Goal: Find specific page/section: Find specific page/section

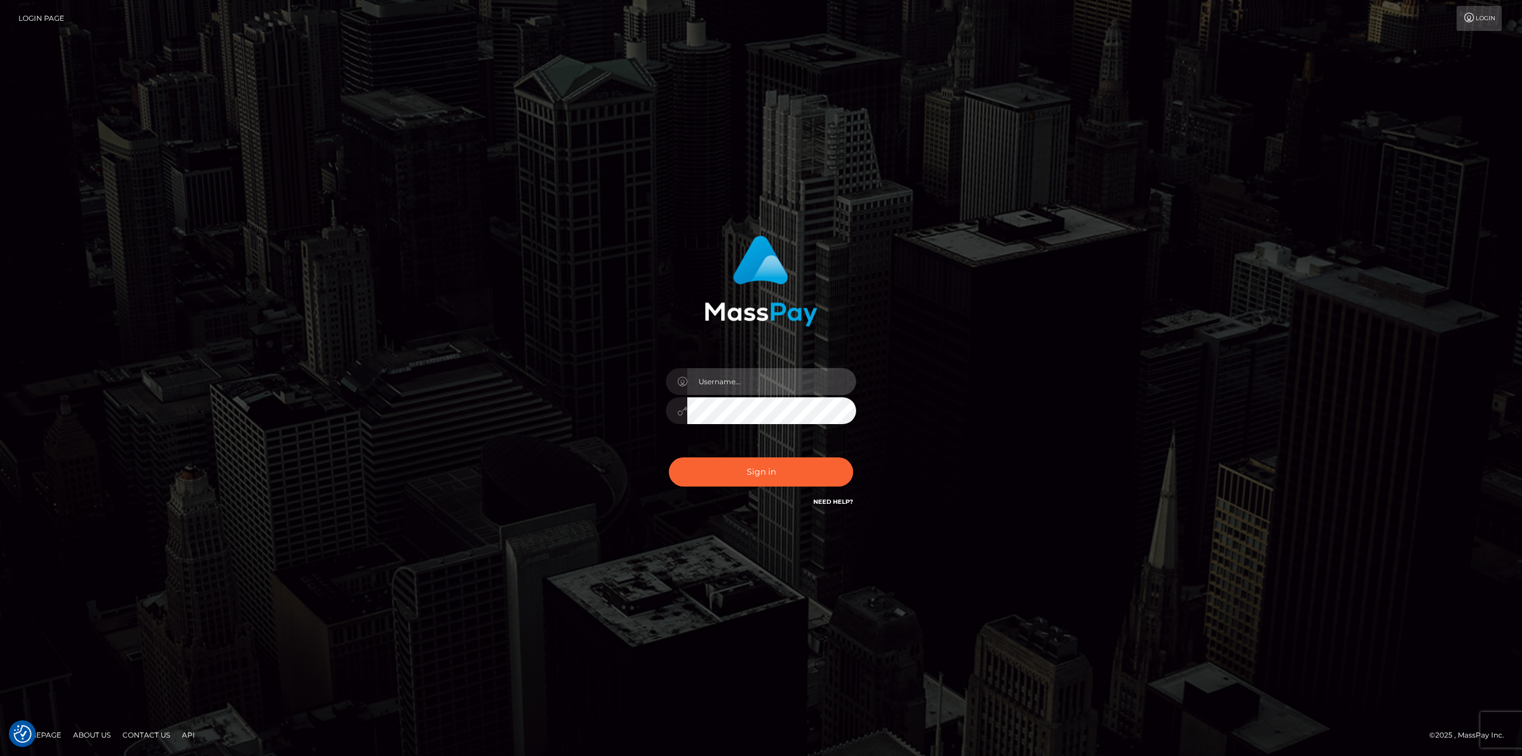
click at [778, 374] on input "text" at bounding box center [771, 381] width 169 height 27
type input "Ahmed"
click at [772, 473] on button "Sign in" at bounding box center [761, 471] width 184 height 29
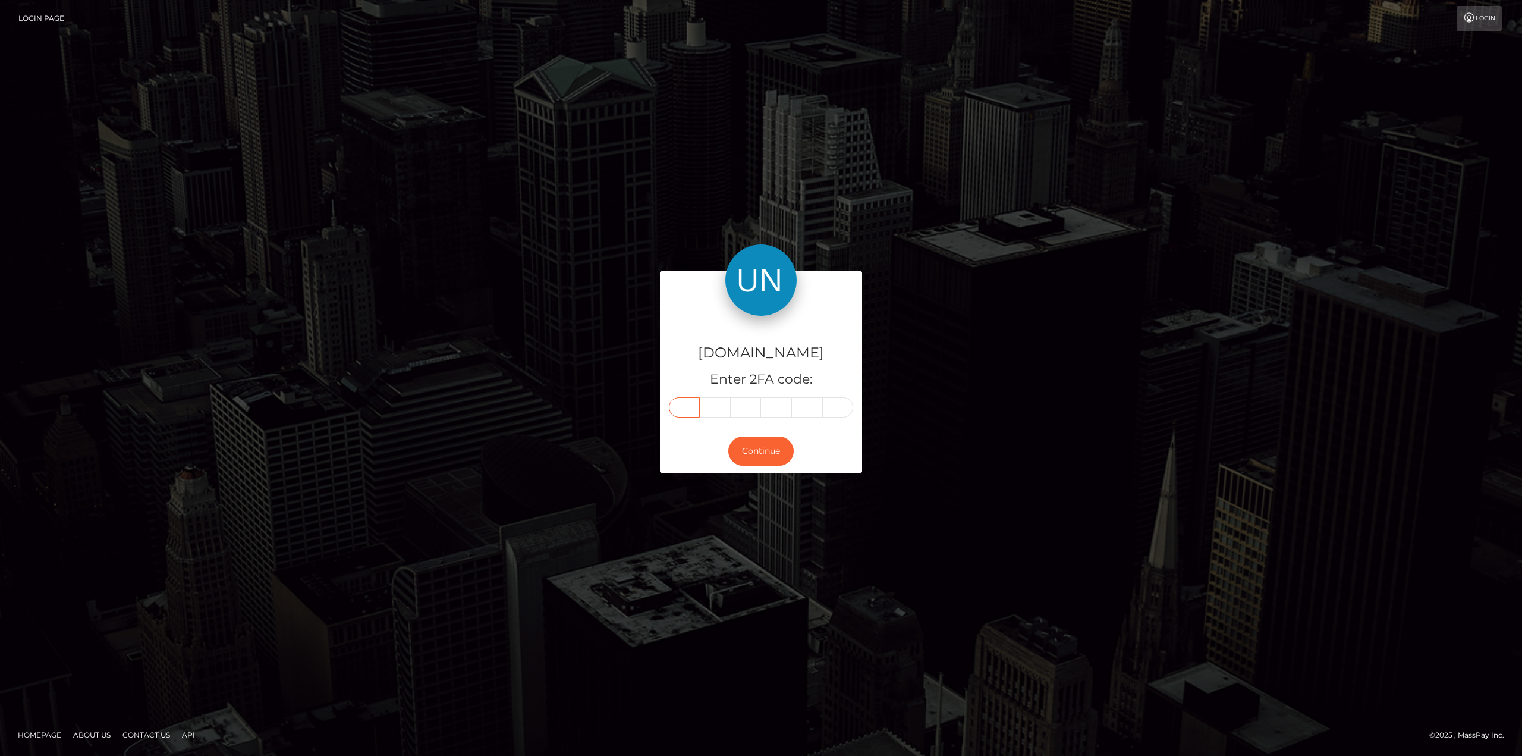
click at [682, 405] on input "text" at bounding box center [684, 407] width 31 height 20
type input "8"
type input "7"
type input "0"
type input "2"
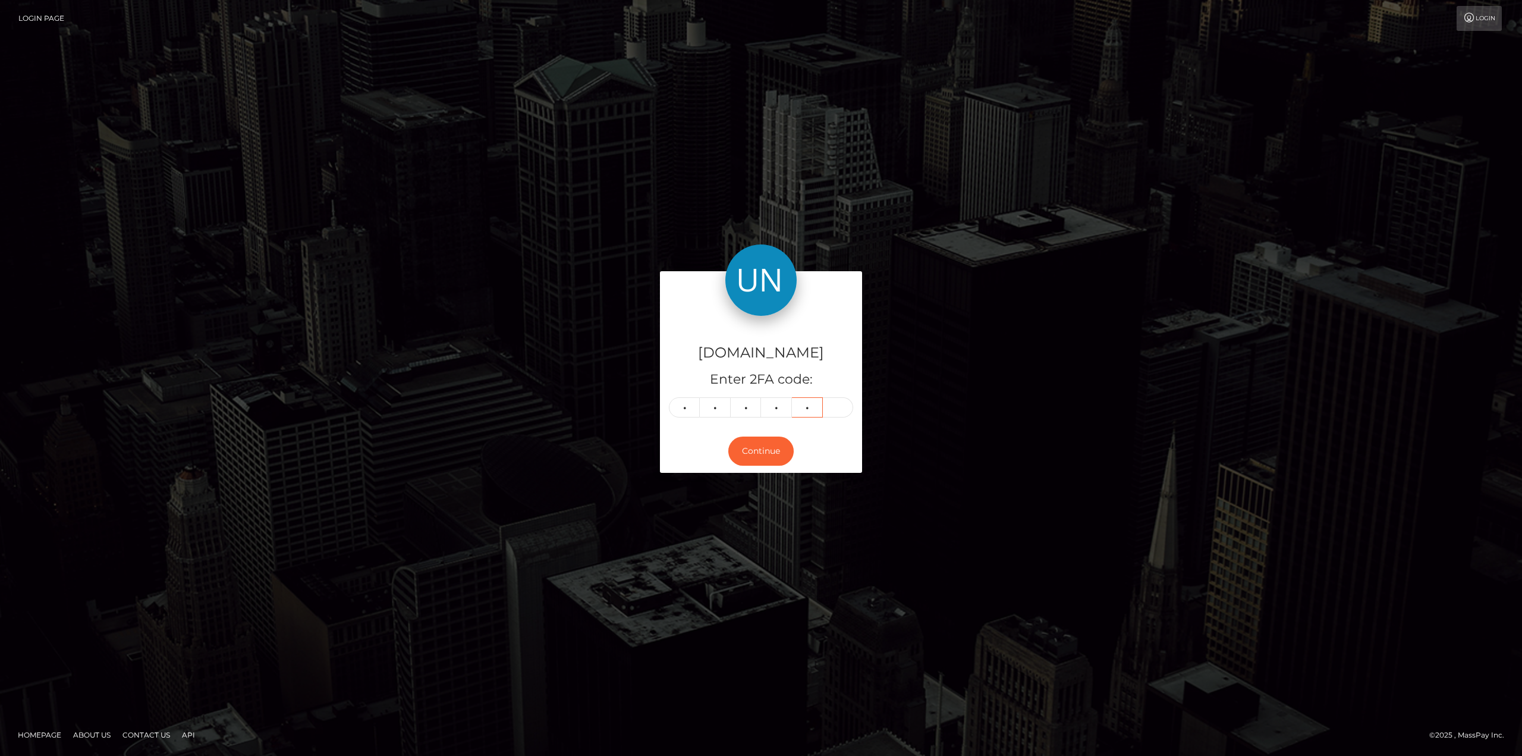
type input "7"
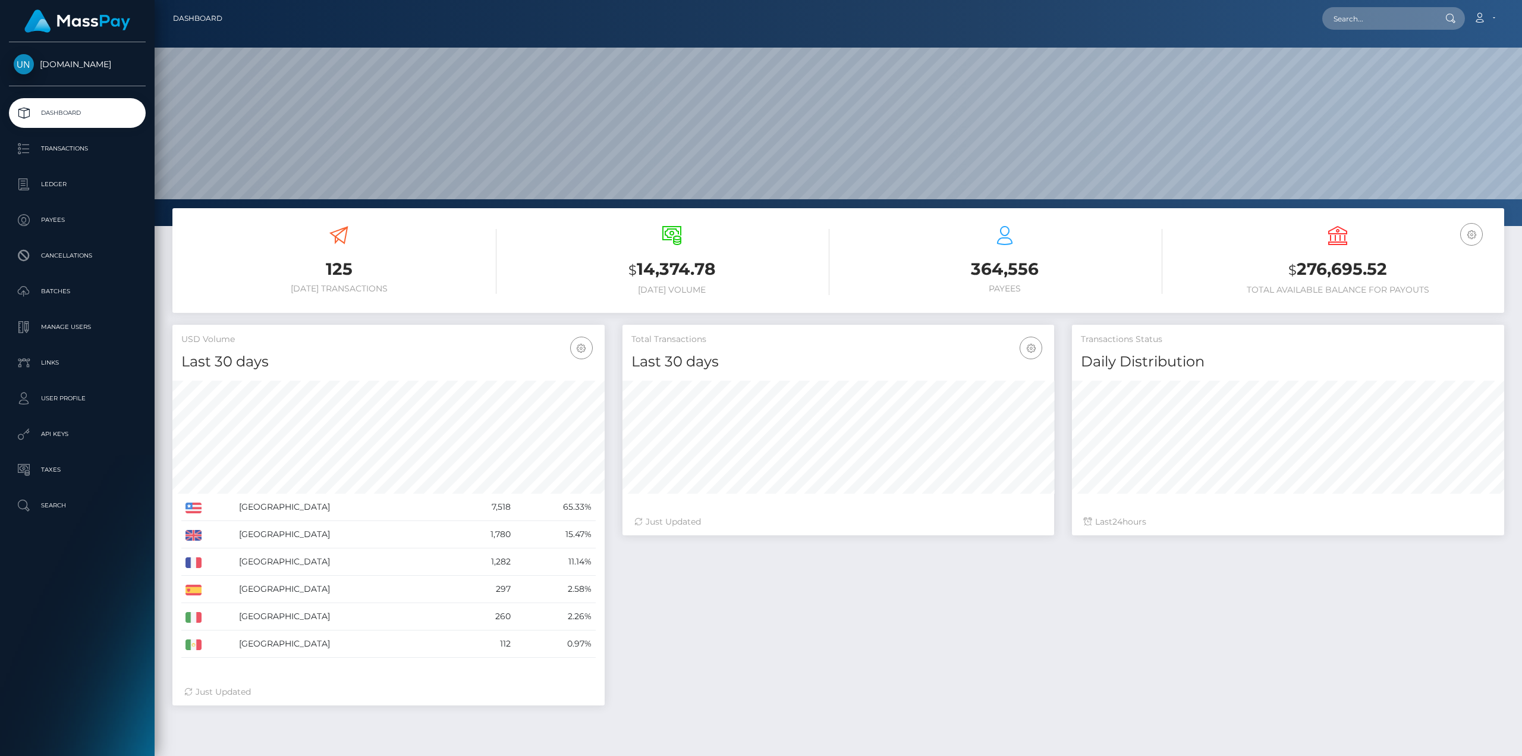
scroll to position [211, 432]
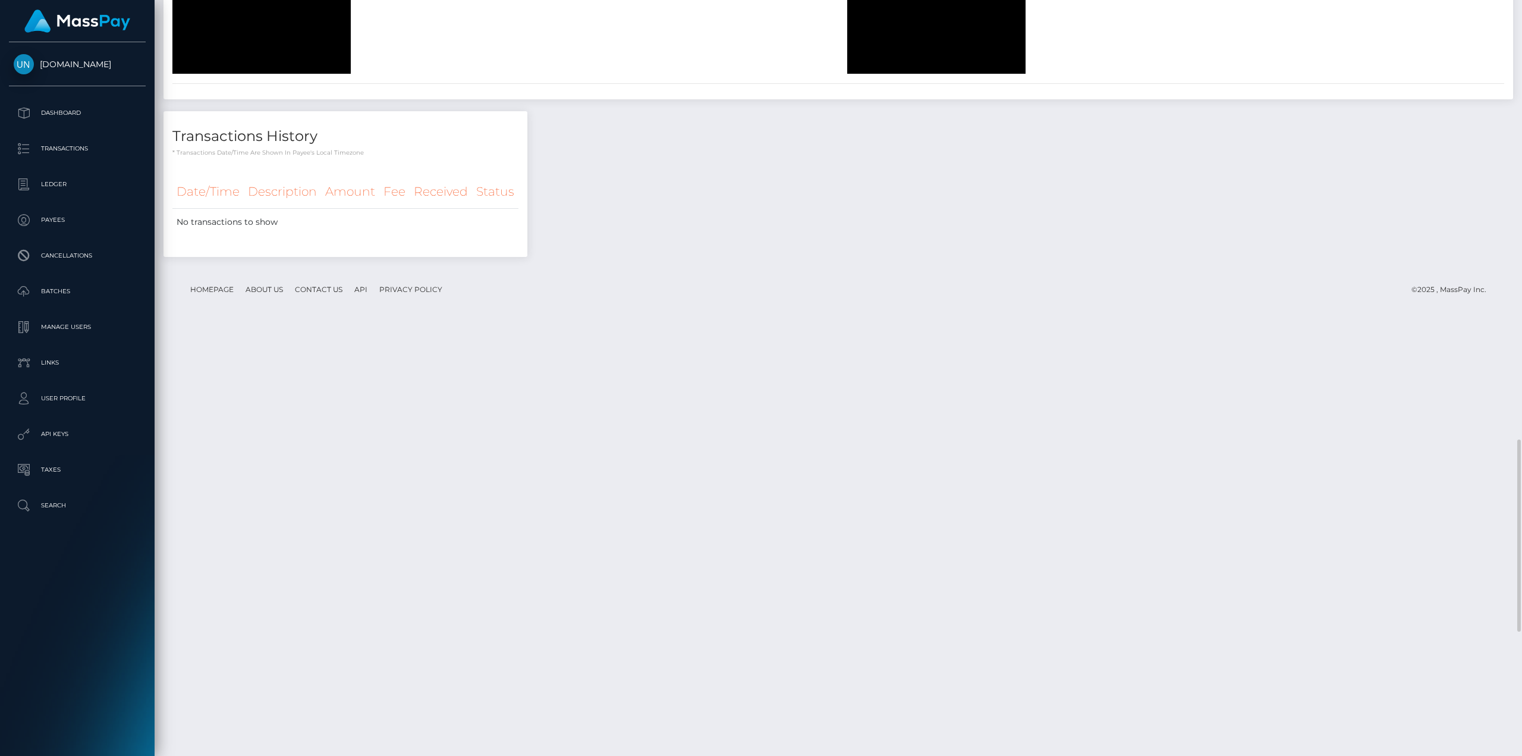
scroll to position [2021, 0]
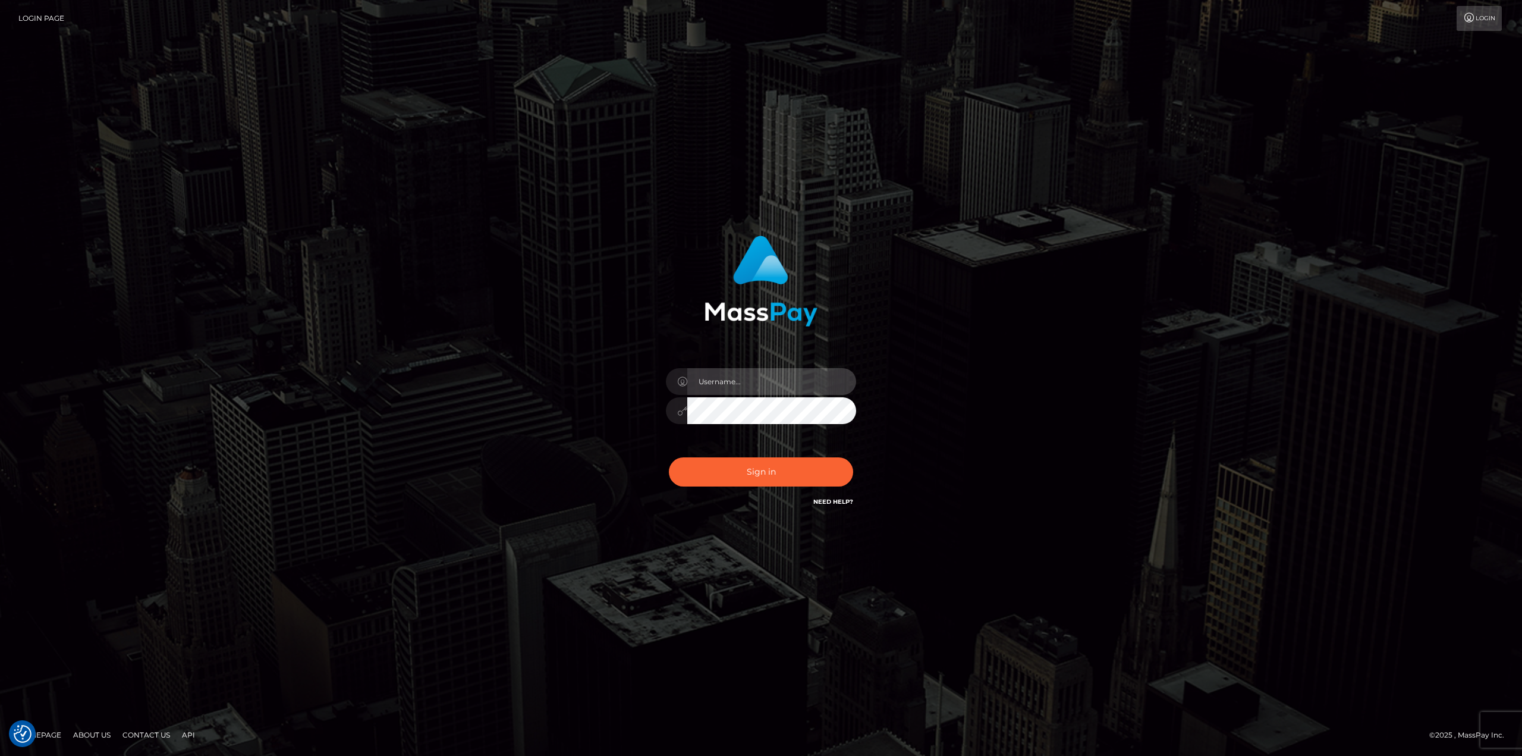
click at [723, 392] on input "text" at bounding box center [771, 381] width 169 height 27
type input "Ahmed"
click at [669, 457] on button "Sign in" at bounding box center [761, 471] width 184 height 29
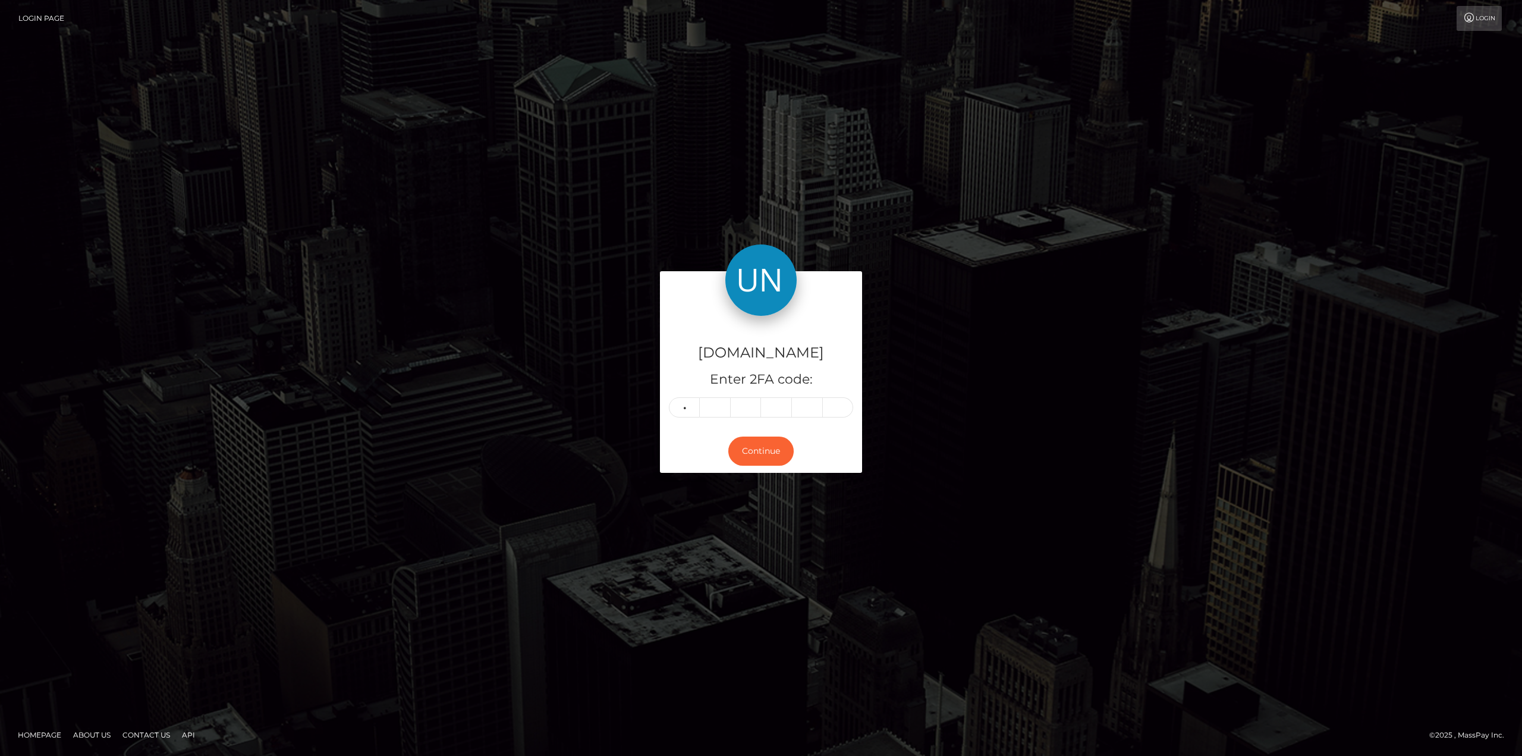
type input "3"
type input "6"
type input "5"
type input "7"
type input "5"
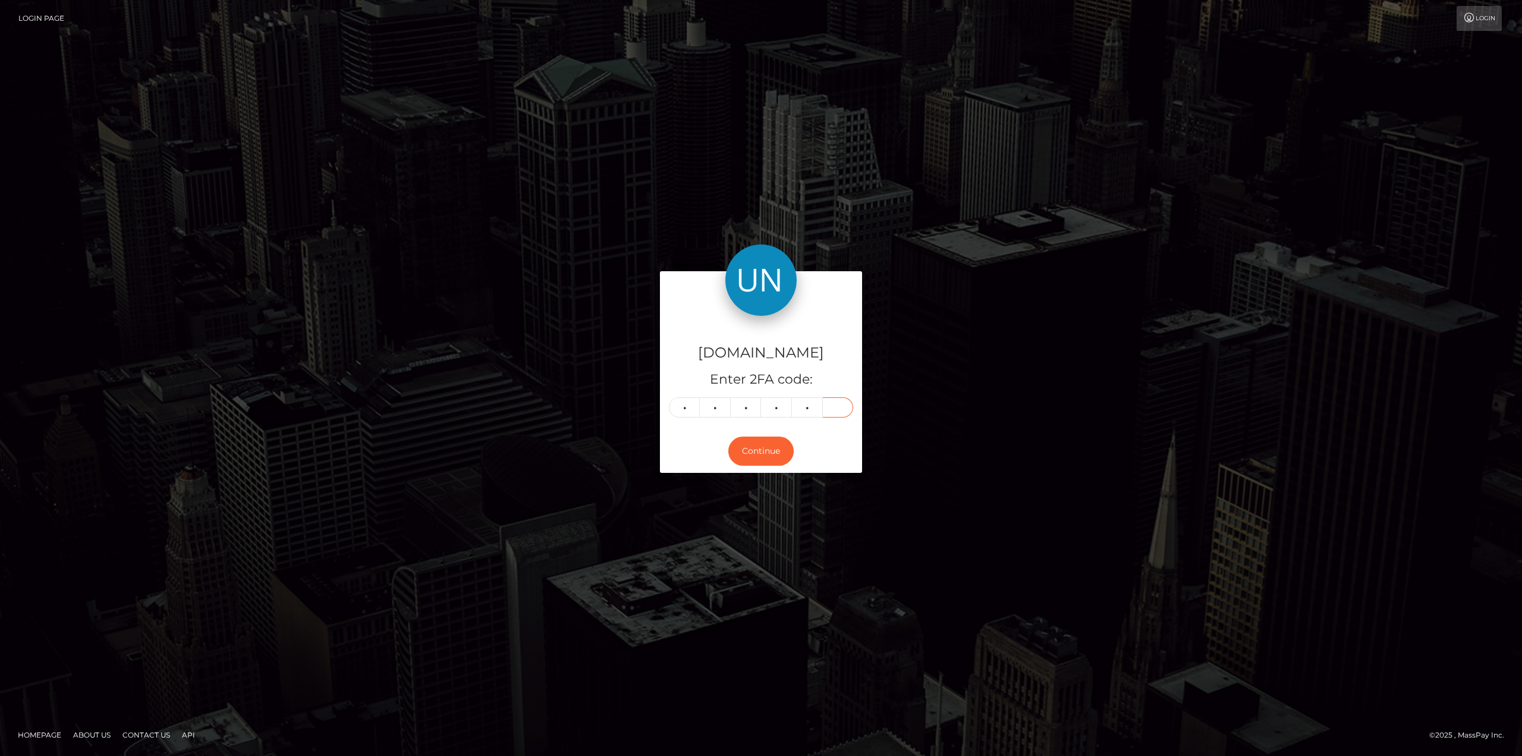
type input "2"
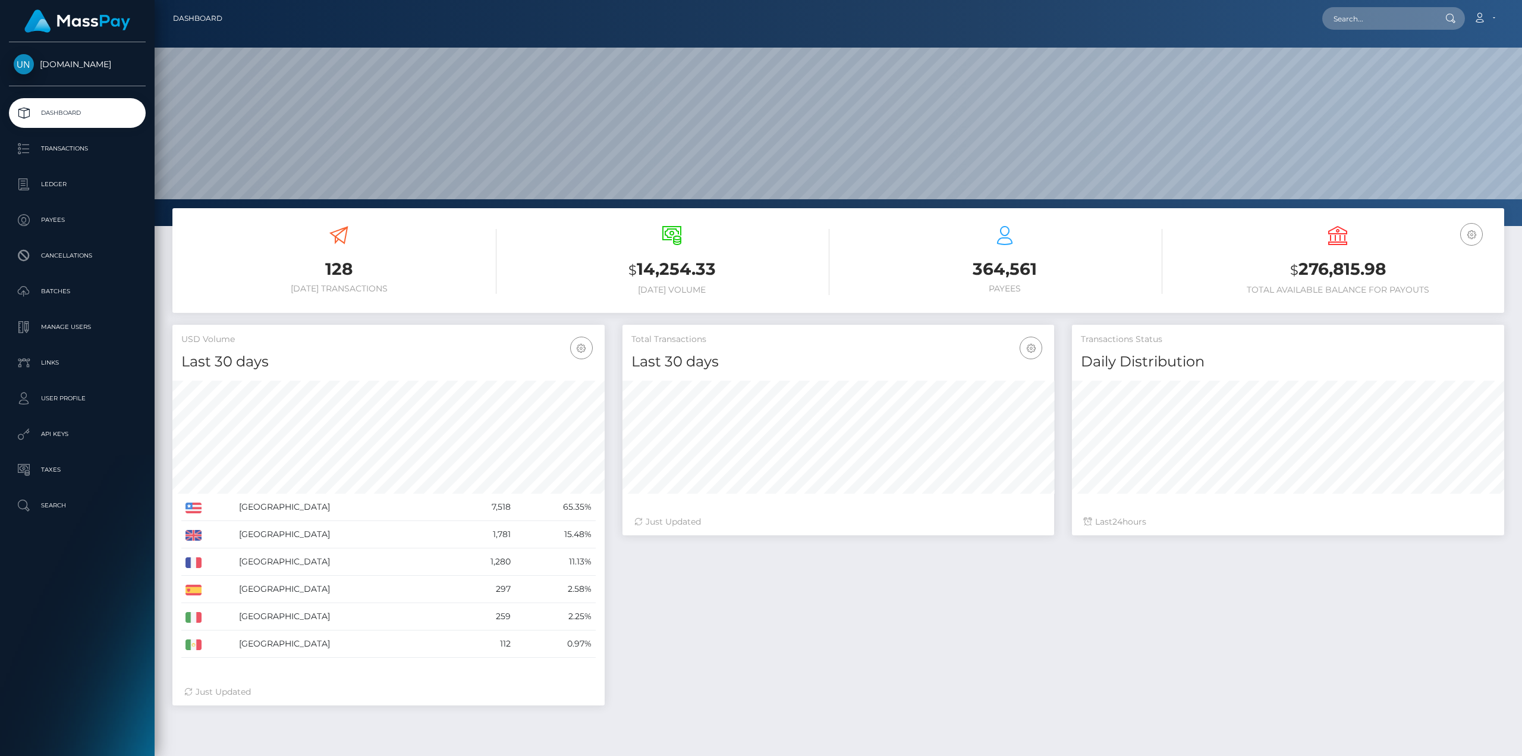
scroll to position [211, 432]
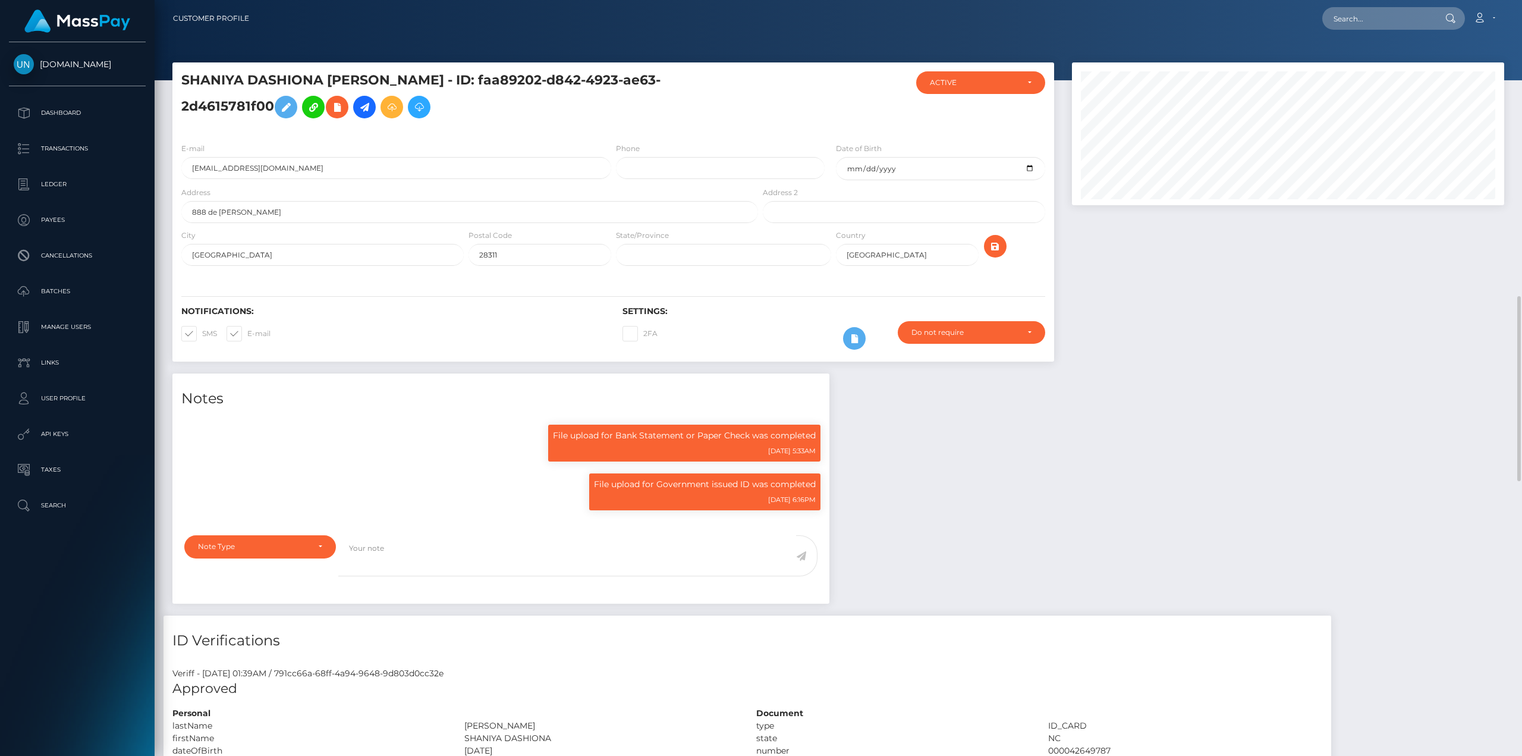
scroll to position [143, 432]
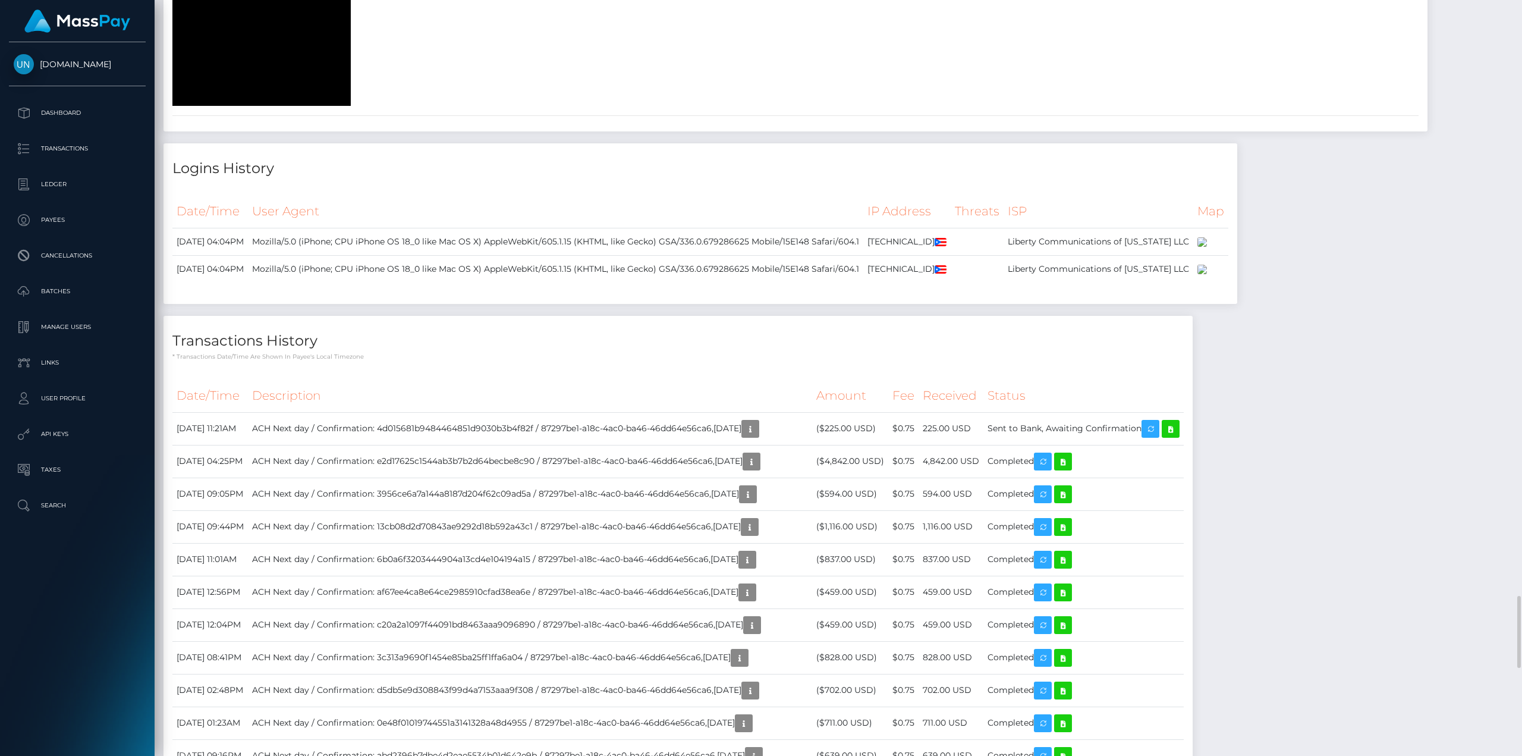
scroll to position [3864, 0]
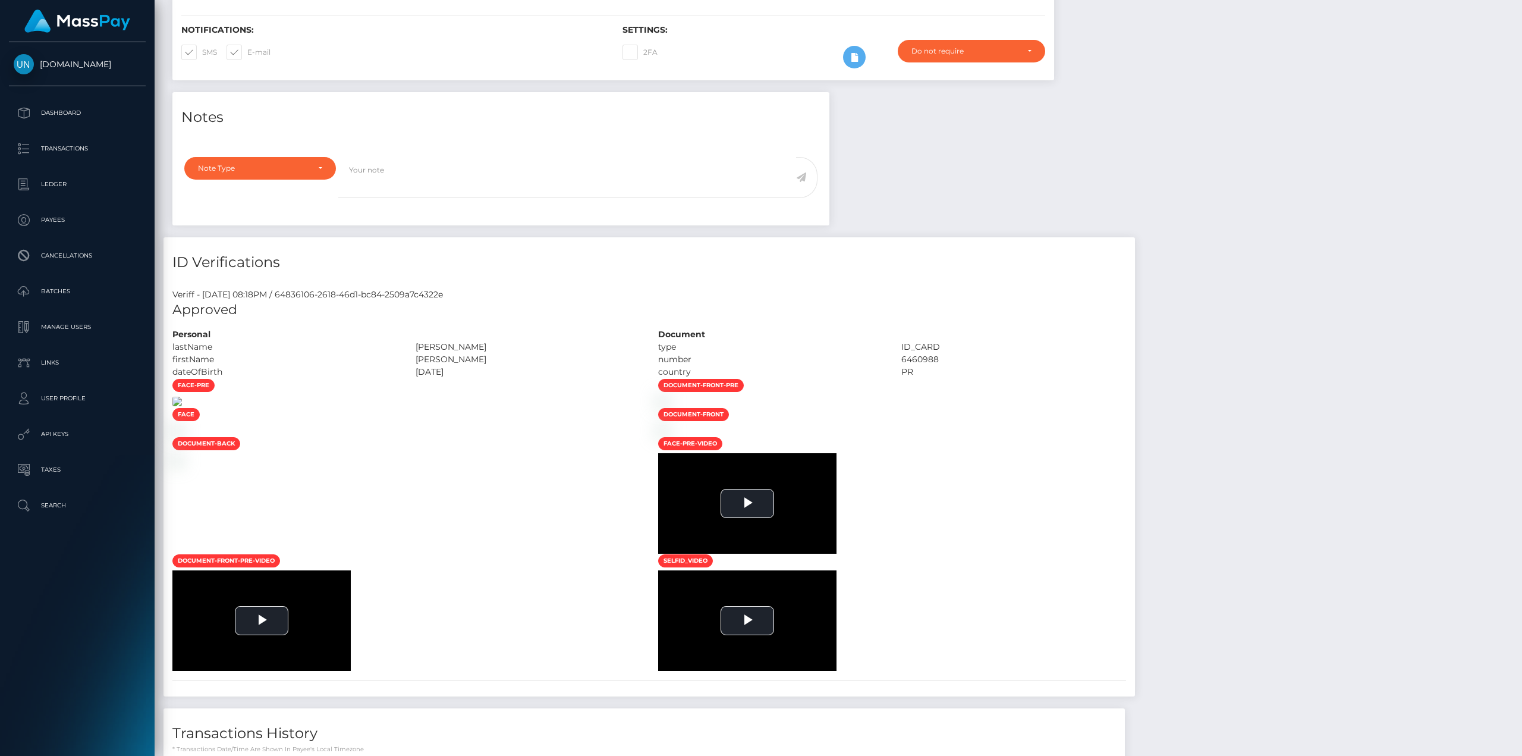
scroll to position [476, 0]
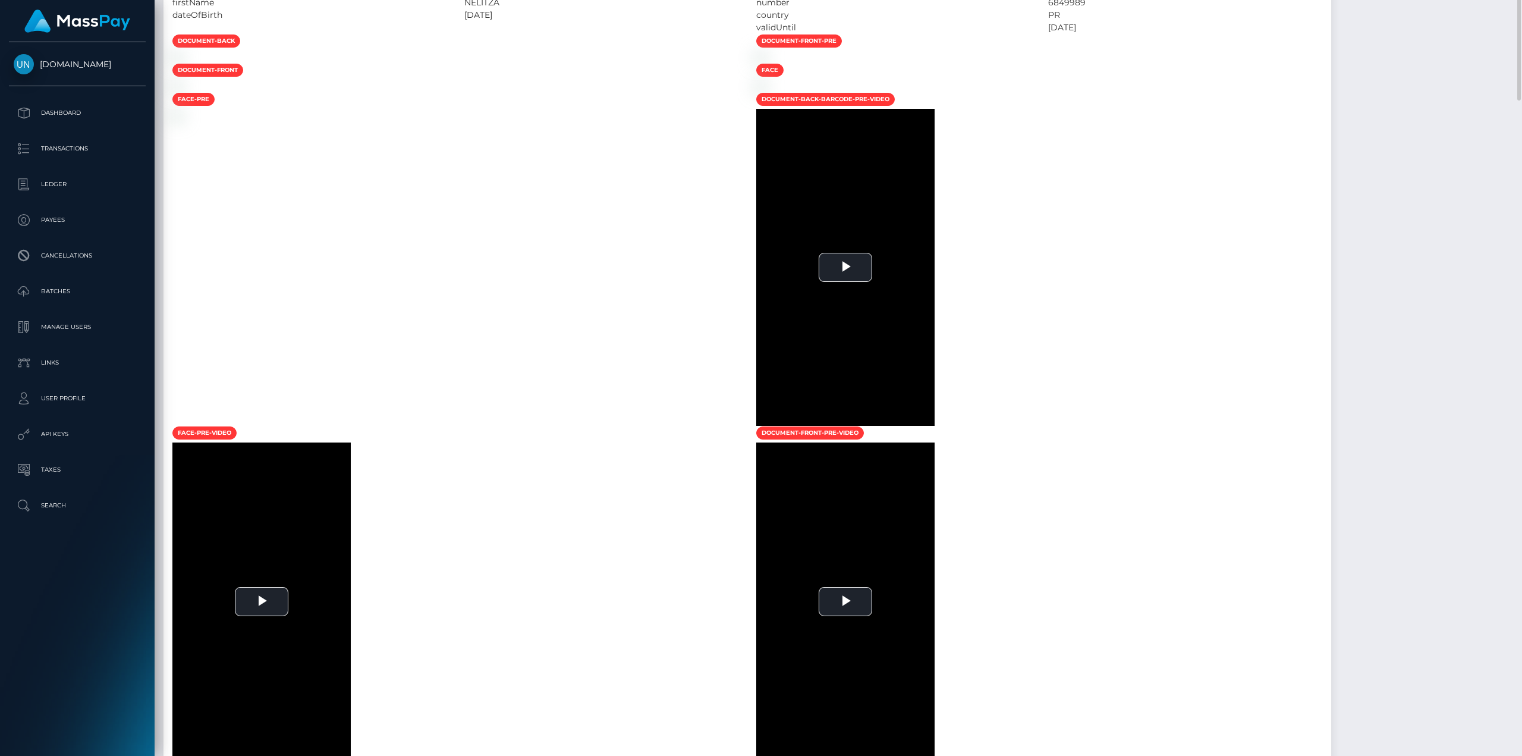
scroll to position [416, 0]
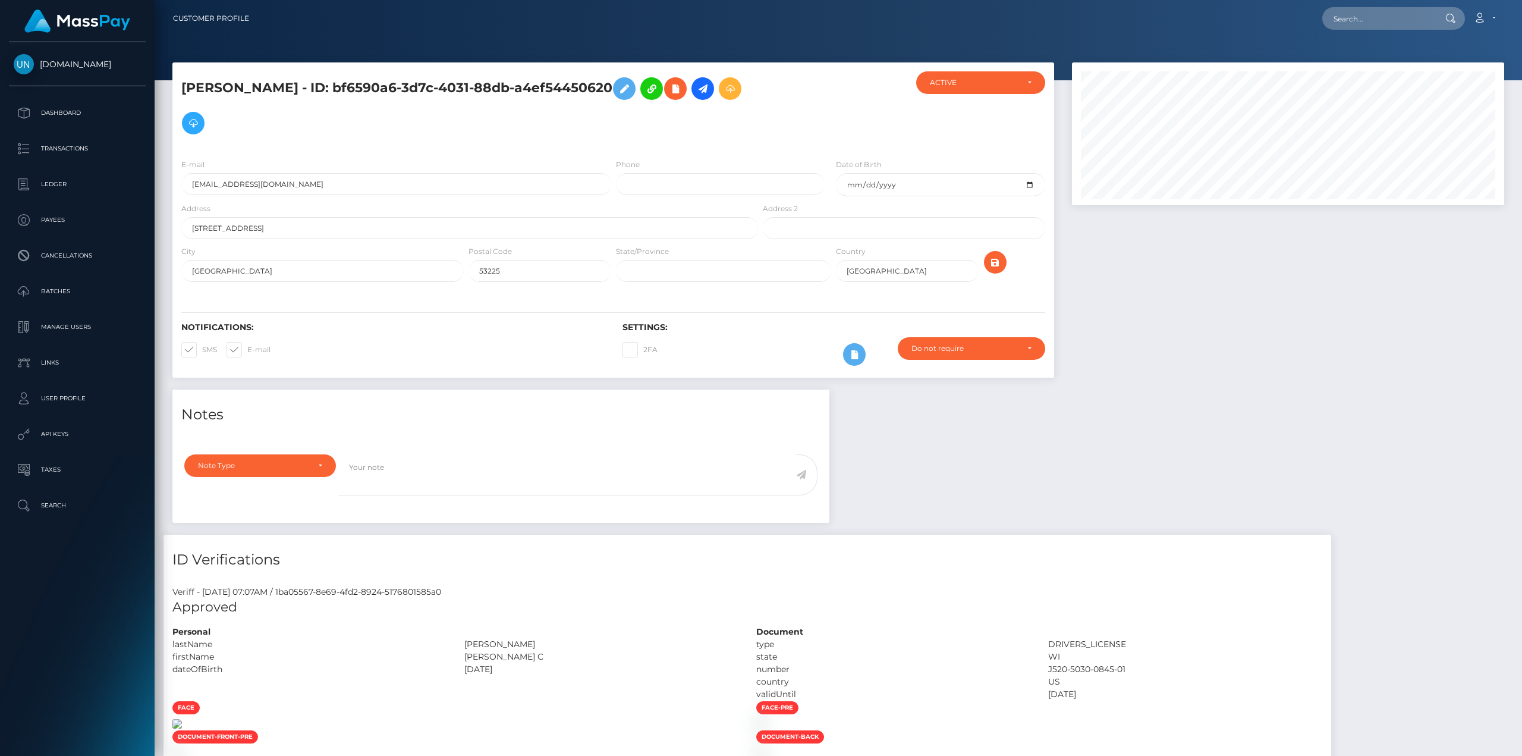
scroll to position [357, 0]
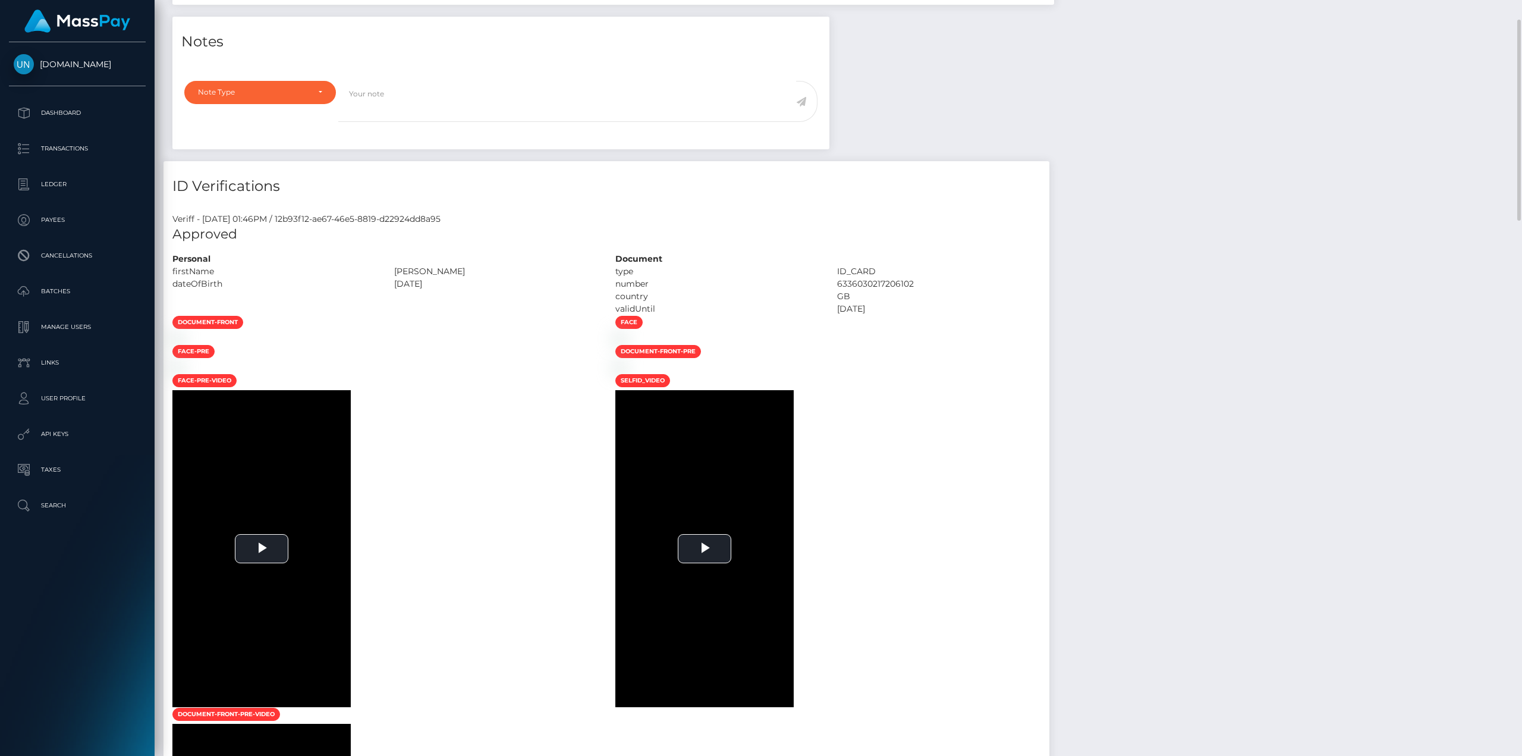
scroll to position [297, 0]
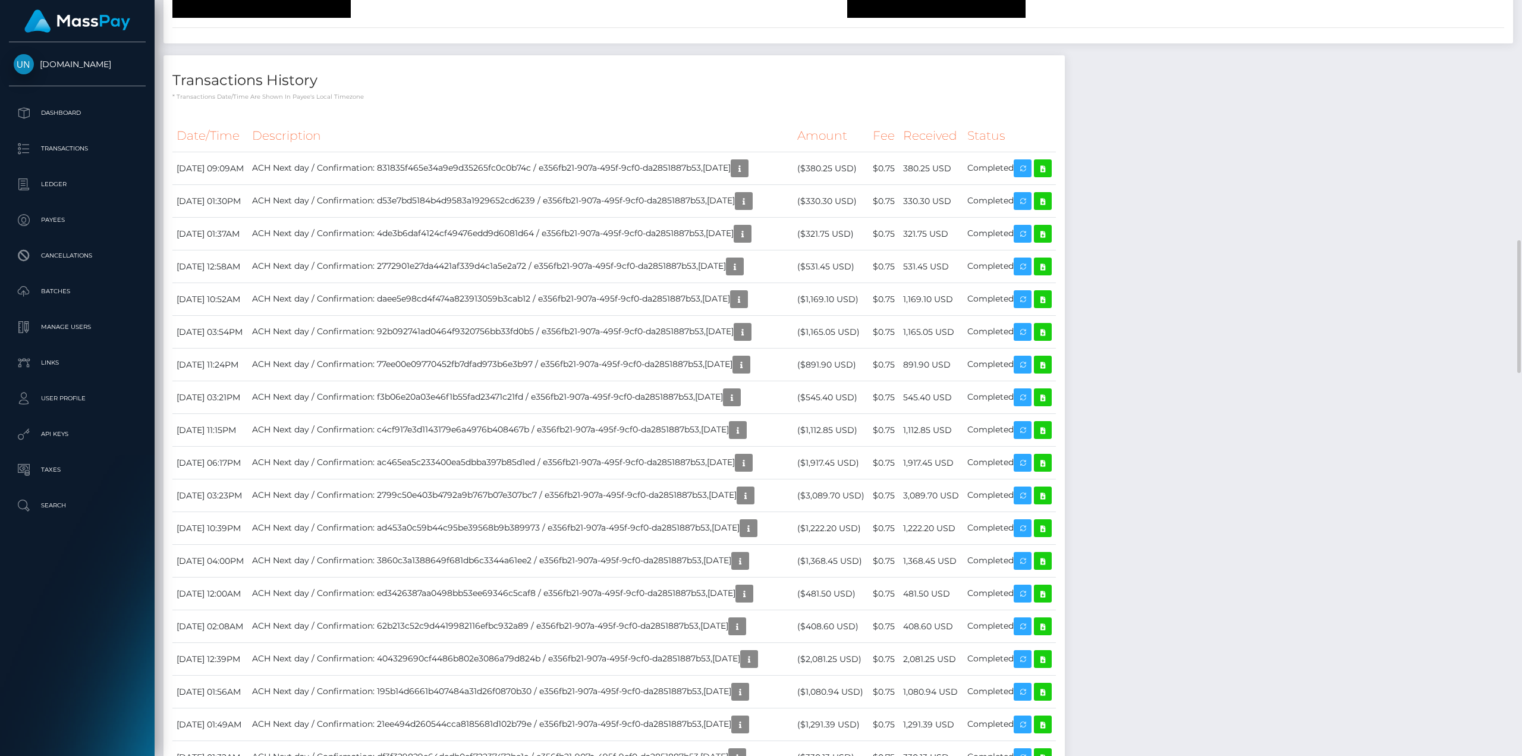
scroll to position [1664, 0]
